Goal: Task Accomplishment & Management: Complete application form

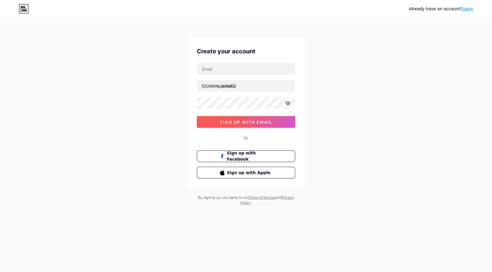
click at [255, 122] on span "sign up with email" at bounding box center [246, 122] width 52 height 5
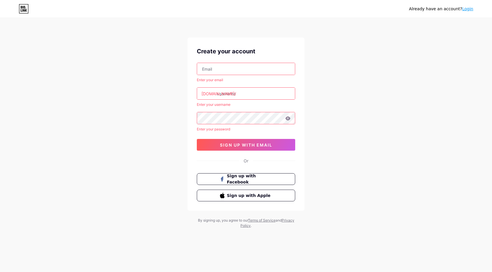
click at [242, 69] on input "text" at bounding box center [246, 69] width 98 height 12
type input "tok.tsertsvadze@gmail.com"
click at [228, 128] on div "Enter your password" at bounding box center [246, 129] width 98 height 5
click at [232, 124] on div at bounding box center [246, 118] width 98 height 12
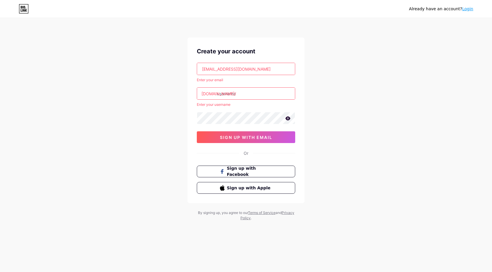
click at [260, 96] on input "text" at bounding box center [246, 94] width 98 height 12
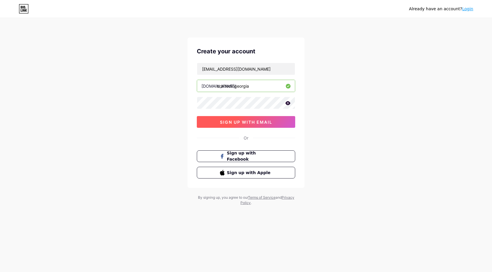
type input "craftedingeorgia"
click at [267, 122] on span "sign up with email" at bounding box center [246, 122] width 52 height 5
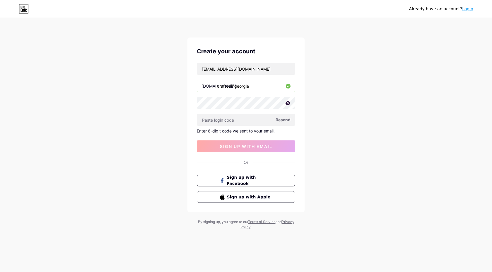
click at [287, 122] on span "Resend" at bounding box center [283, 120] width 15 height 6
click at [253, 143] on button "sign up with email" at bounding box center [246, 146] width 98 height 12
click at [253, 176] on button "Sign up with Facebook" at bounding box center [246, 181] width 100 height 12
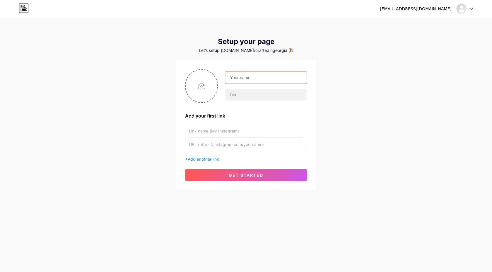
click at [264, 80] on input "text" at bounding box center [265, 78] width 81 height 12
type input "craftedingeorgia"
click at [258, 93] on input "text" at bounding box center [265, 95] width 81 height 12
type input "h"
type input "s"
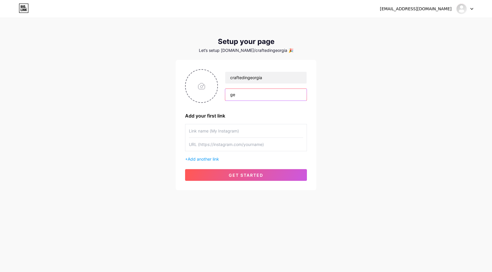
type input "g"
type input "Georgian Crafted Shop"
click at [210, 132] on input "text" at bounding box center [246, 130] width 114 height 13
click at [239, 149] on input "text" at bounding box center [246, 144] width 114 height 13
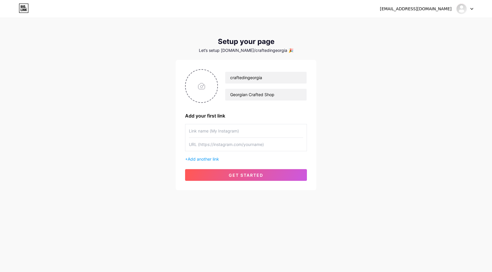
click at [204, 156] on div "+ Add another link" at bounding box center [246, 159] width 122 height 6
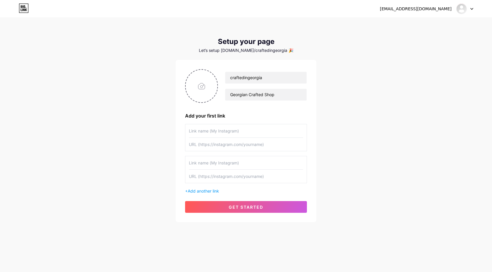
click at [216, 164] on input "text" at bounding box center [246, 162] width 114 height 13
click at [229, 179] on input "text" at bounding box center [246, 176] width 114 height 13
click at [245, 134] on input "text" at bounding box center [246, 130] width 114 height 13
click at [191, 79] on input "file" at bounding box center [202, 86] width 32 height 33
type input "C:\fakepath\c61b090e-2a61-4d79-92d7-8d631a9fdb35 (1).png"
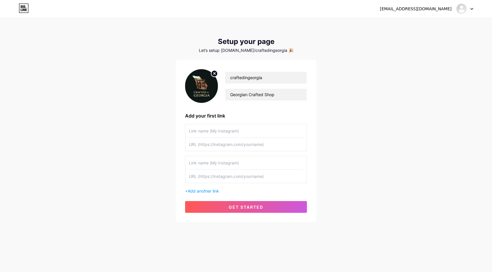
click at [254, 109] on div "craftedingeorgia Georgian Crafted Shop Add your first link + Add another link g…" at bounding box center [246, 141] width 122 height 144
click at [248, 132] on input "text" at bounding box center [246, 130] width 114 height 13
click at [224, 127] on input "text" at bounding box center [246, 130] width 114 height 13
click at [240, 145] on input "text" at bounding box center [246, 144] width 114 height 13
paste input "[URL][DOMAIN_NAME][US_STATE]"
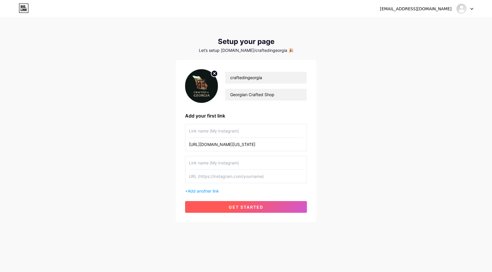
type input "[URL][DOMAIN_NAME][US_STATE]"
click at [248, 202] on button "get started" at bounding box center [246, 207] width 122 height 12
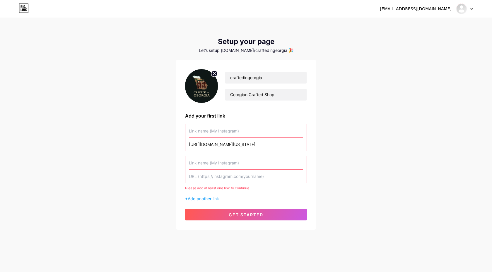
click at [229, 187] on div "Please add at least one link to continue" at bounding box center [246, 187] width 122 height 5
click at [251, 178] on input "text" at bounding box center [246, 176] width 114 height 13
click at [239, 166] on input "text" at bounding box center [246, 162] width 114 height 13
click at [223, 120] on div "craftedingeorgia Georgian Crafted Shop Add your first link https://linktr.ee/Cr…" at bounding box center [246, 144] width 122 height 151
click at [253, 176] on input "text" at bounding box center [246, 176] width 114 height 13
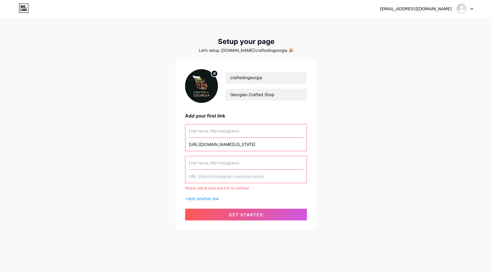
click at [234, 188] on div "Please add at least one link to continue" at bounding box center [246, 187] width 122 height 5
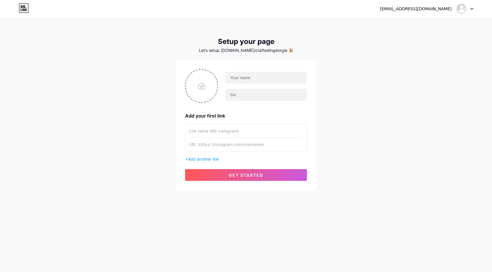
click at [229, 71] on div at bounding box center [246, 86] width 122 height 34
click at [235, 76] on input "text" at bounding box center [265, 78] width 81 height 12
type input "Crafted In [US_STATE]"
click at [257, 92] on input "text" at bounding box center [265, 95] width 81 height 12
type input "g"
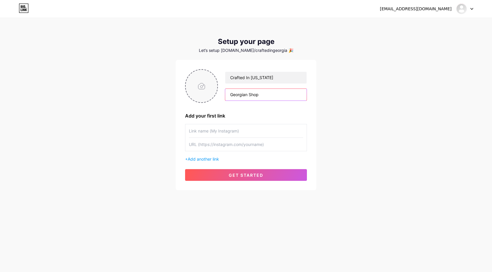
type input "Georgian Shop"
click at [206, 81] on input "file" at bounding box center [202, 86] width 32 height 33
type input "C:\fakepath\c61b090e-2a61-4d79-92d7-8d631a9fdb35 (1).png"
click at [243, 130] on input "text" at bounding box center [246, 130] width 114 height 13
click at [236, 147] on input "text" at bounding box center [246, 144] width 114 height 13
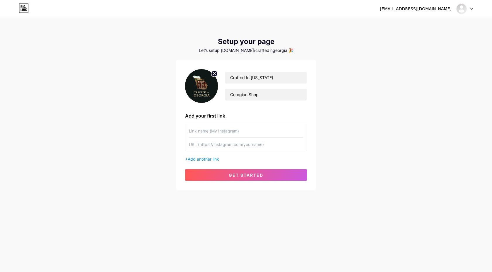
paste input "[URL][DOMAIN_NAME][US_STATE]"
type input "[URL][DOMAIN_NAME][US_STATE]"
click at [246, 129] on input "text" at bounding box center [246, 130] width 114 height 13
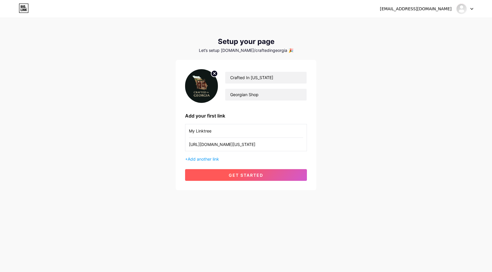
type input "My Linktree"
click at [268, 175] on button "get started" at bounding box center [246, 175] width 122 height 12
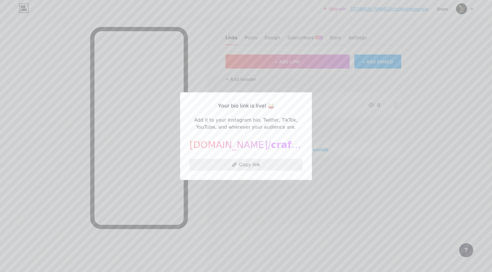
click at [267, 163] on button "Copy link" at bounding box center [246, 165] width 113 height 12
click at [343, 96] on div at bounding box center [246, 136] width 492 height 272
